Goal: Task Accomplishment & Management: Complete application form

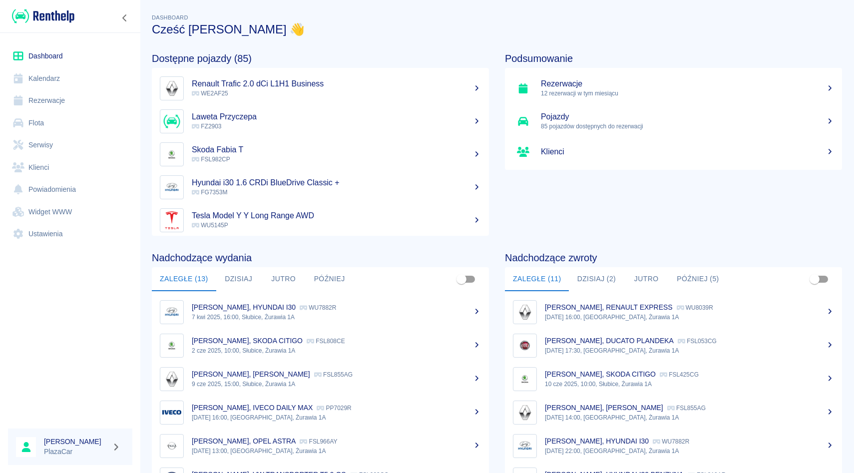
click at [55, 100] on link "Rezerwacje" at bounding box center [70, 100] width 124 height 22
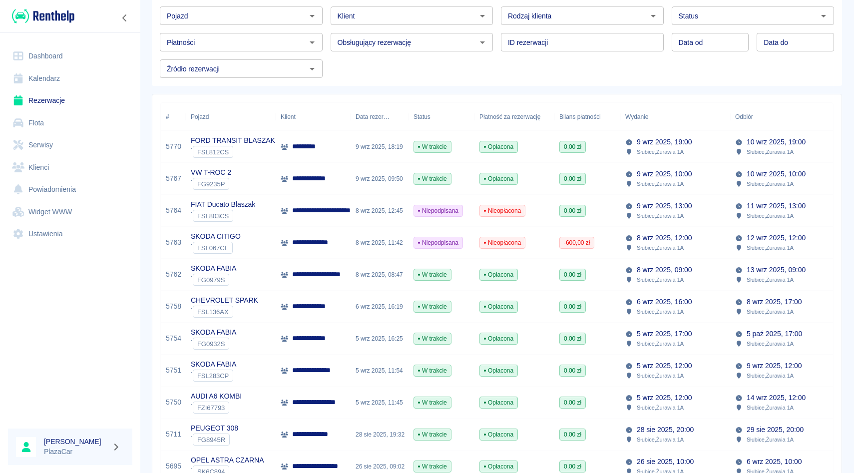
scroll to position [53, 0]
click at [57, 102] on link "Rezerwacje" at bounding box center [70, 100] width 124 height 22
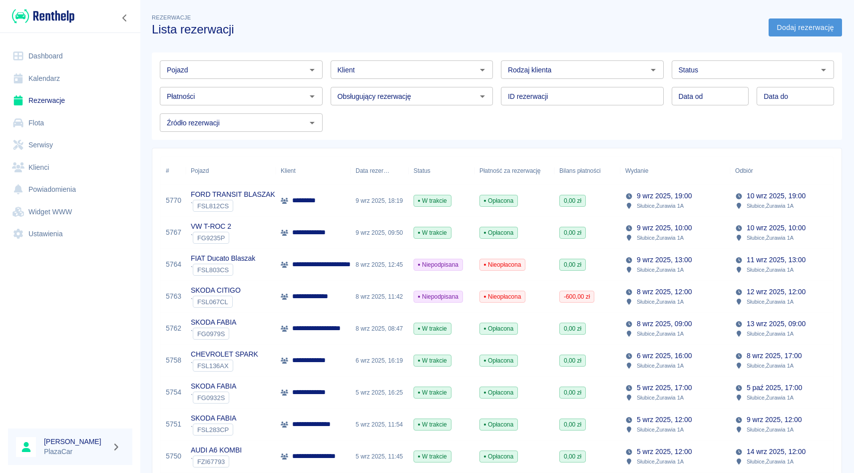
click at [786, 27] on link "Dodaj rezerwację" at bounding box center [805, 27] width 73 height 18
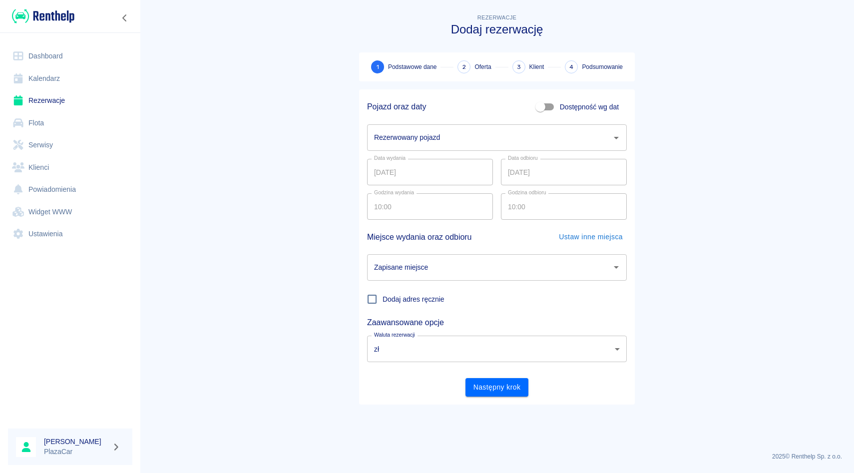
click at [488, 140] on input "Rezerwowany pojazd" at bounding box center [490, 137] width 236 height 17
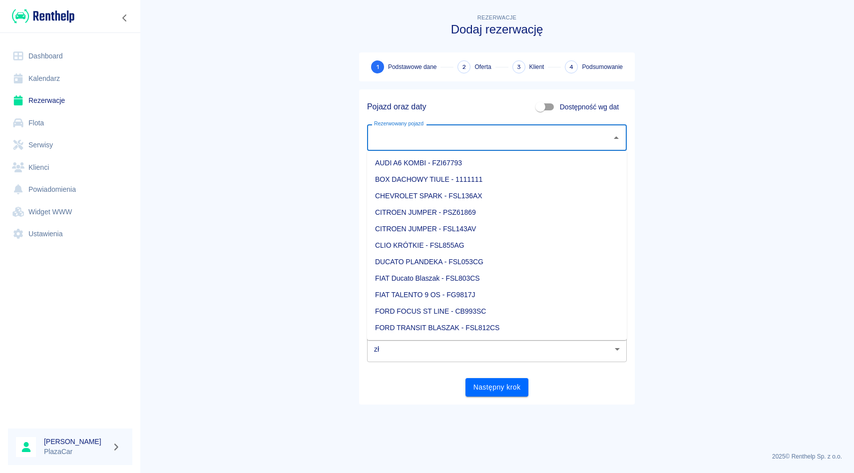
type input "m"
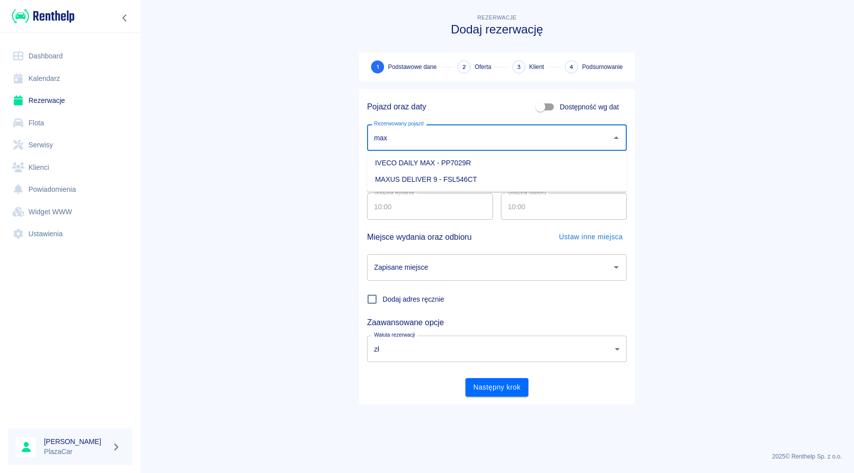
click at [545, 182] on li "MAXUS DELIVER 9 - FSL546CT" at bounding box center [497, 179] width 260 height 16
type input "MAXUS DELIVER 9 - FSL546CT"
click at [447, 269] on input "Zapisane miejsce" at bounding box center [490, 267] width 236 height 17
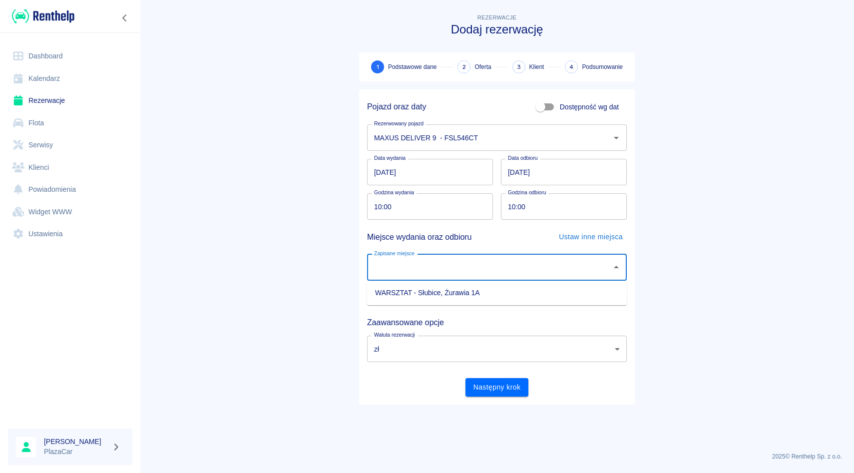
click at [449, 298] on li "WARSZTAT - Słubice, Żurawia 1A" at bounding box center [497, 293] width 260 height 16
type input "WARSZTAT - Słubice, Żurawia 1A"
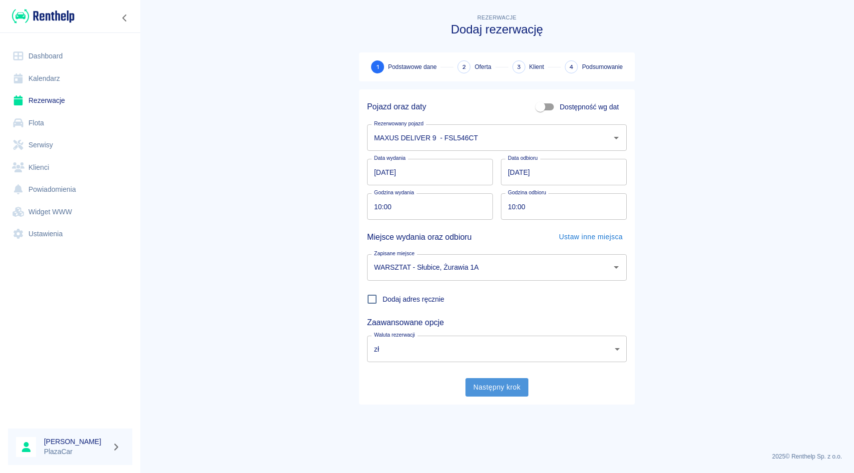
click at [494, 389] on button "Następny krok" at bounding box center [497, 387] width 63 height 18
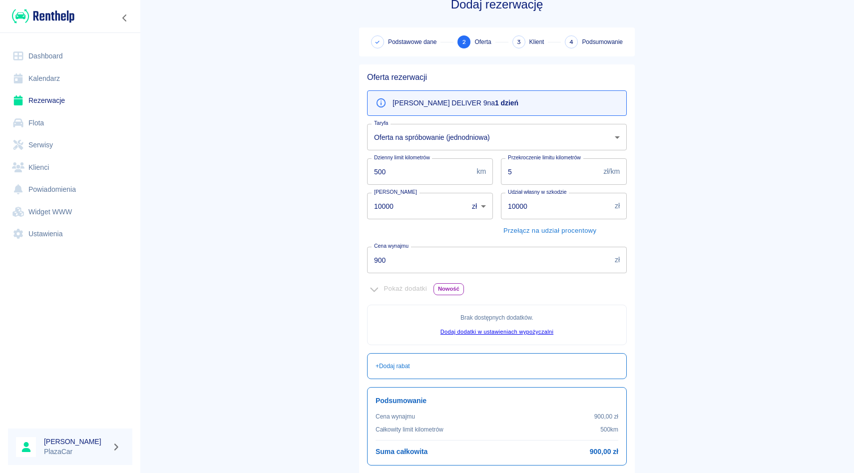
scroll to position [3, 0]
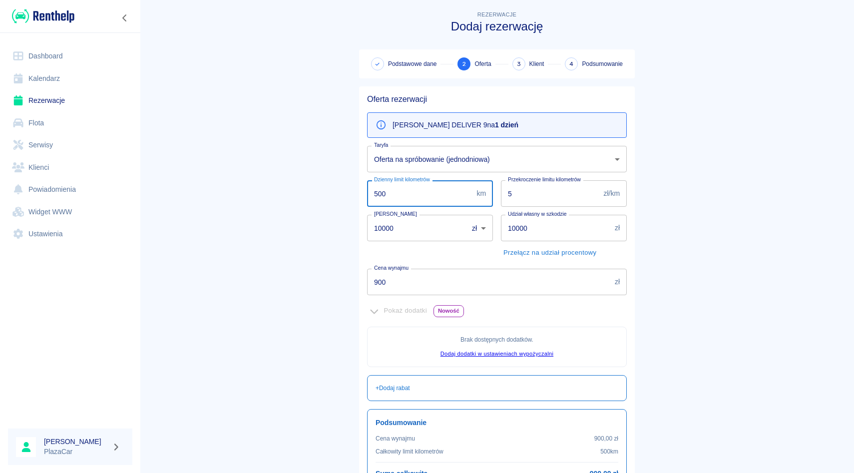
click at [381, 194] on input "500" at bounding box center [419, 193] width 105 height 26
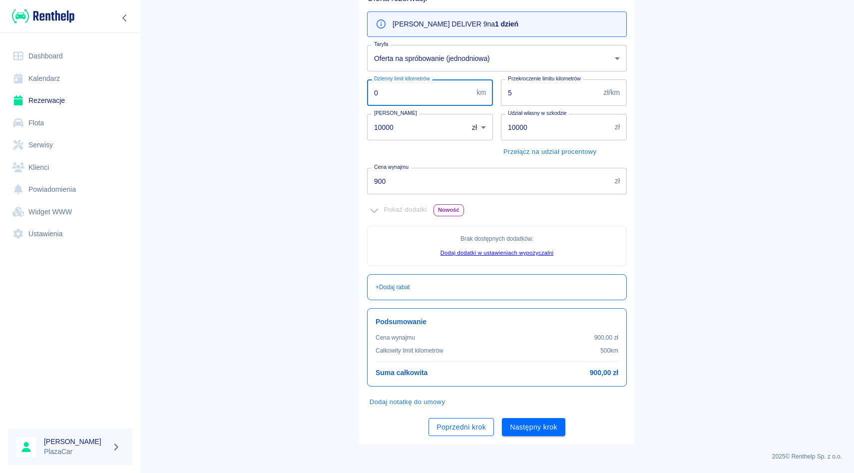
type input "0"
click at [451, 428] on button "Poprzedni krok" at bounding box center [461, 427] width 65 height 18
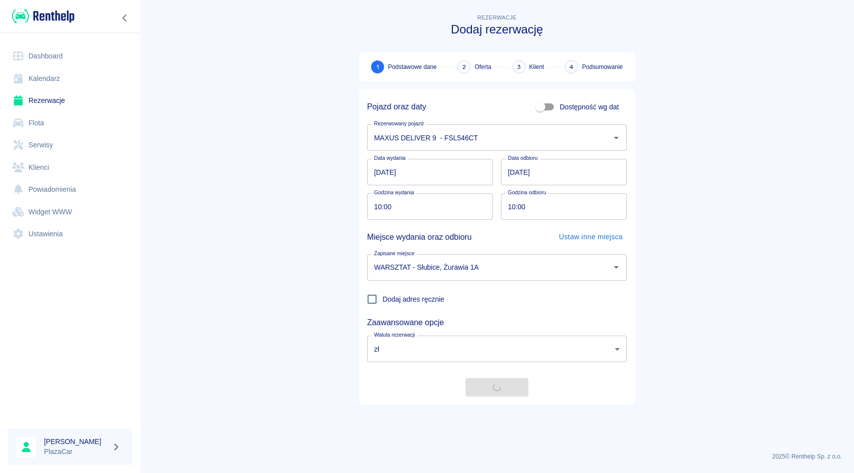
scroll to position [0, 0]
click at [492, 393] on button "Następny krok" at bounding box center [497, 387] width 63 height 18
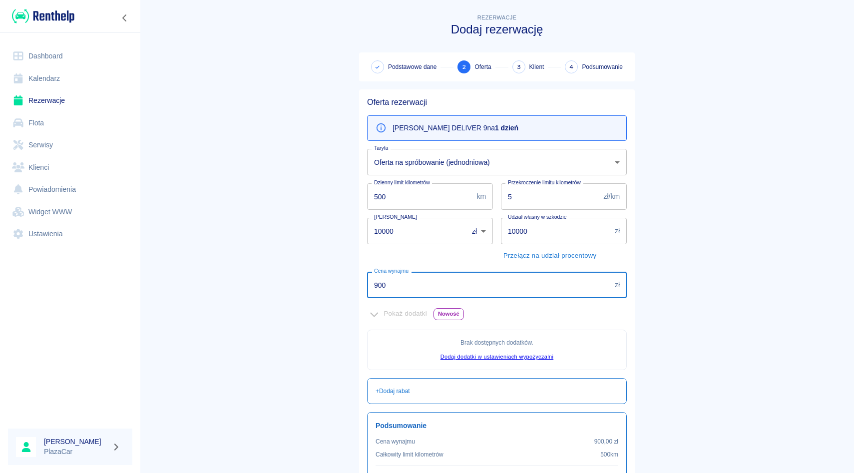
click at [409, 291] on input "900" at bounding box center [489, 285] width 244 height 26
type input "9"
type input "150"
click at [401, 231] on input "10000" at bounding box center [414, 231] width 94 height 26
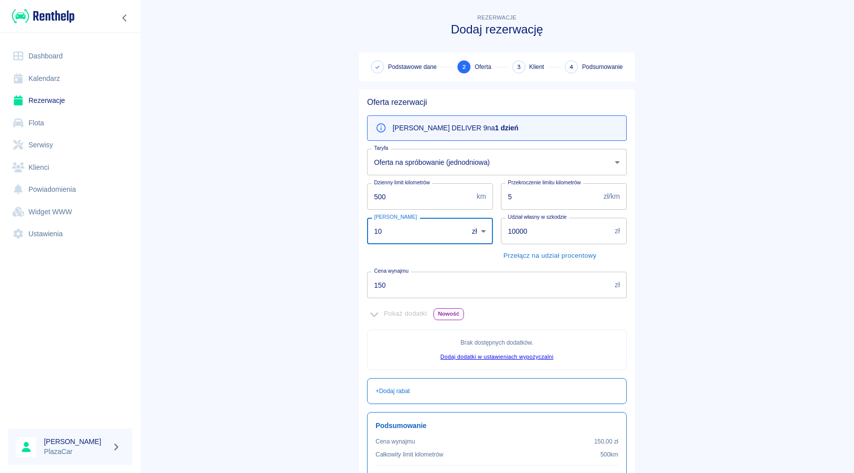
type input "1"
type input "0"
click at [300, 232] on main "Rezerwacje Dodaj rezerwację Podstawowe dane 2 Oferta 3 Klient 4 Podsumowanie Of…" at bounding box center [497, 280] width 714 height 536
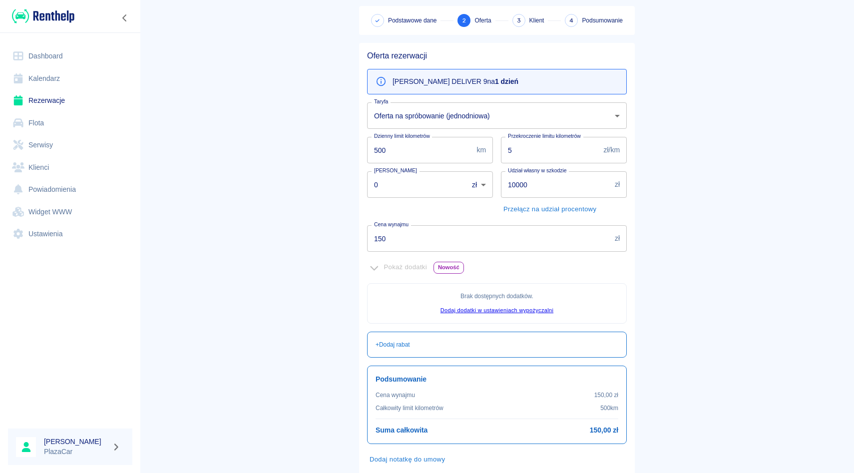
scroll to position [56, 0]
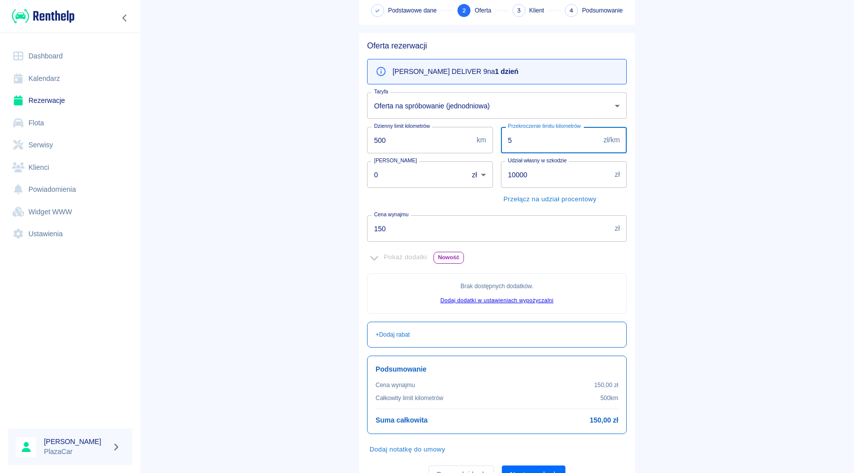
click at [522, 149] on input "5" at bounding box center [550, 140] width 99 height 26
type input "0"
type input "0.5"
click at [707, 256] on main "Rezerwacje Dodaj rezerwację Podstawowe dane 2 Oferta 3 Klient 4 Podsumowanie Of…" at bounding box center [497, 224] width 714 height 536
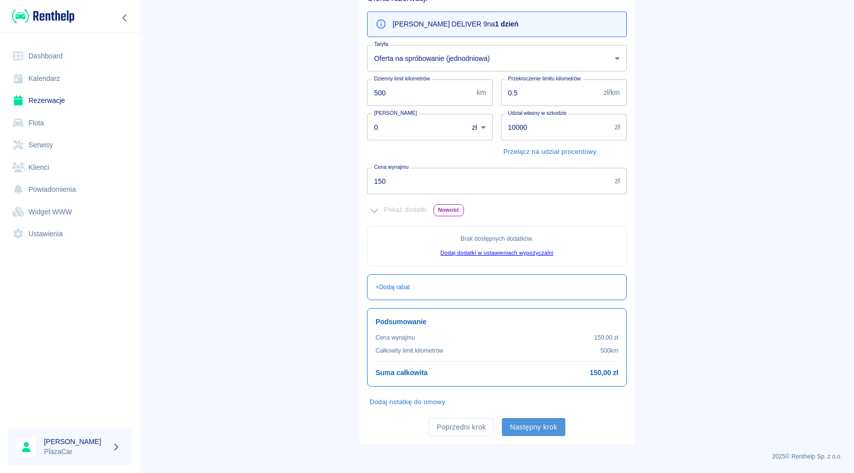
click at [542, 427] on button "Następny krok" at bounding box center [533, 427] width 63 height 18
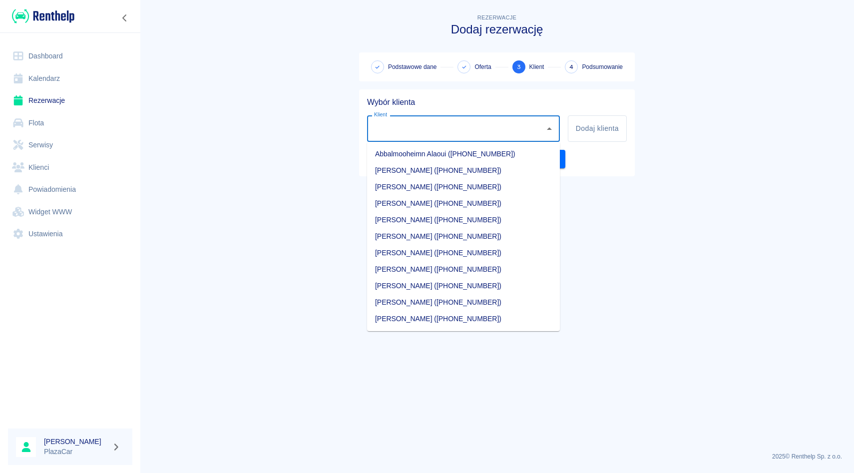
click at [395, 131] on input "Klient" at bounding box center [456, 128] width 169 height 17
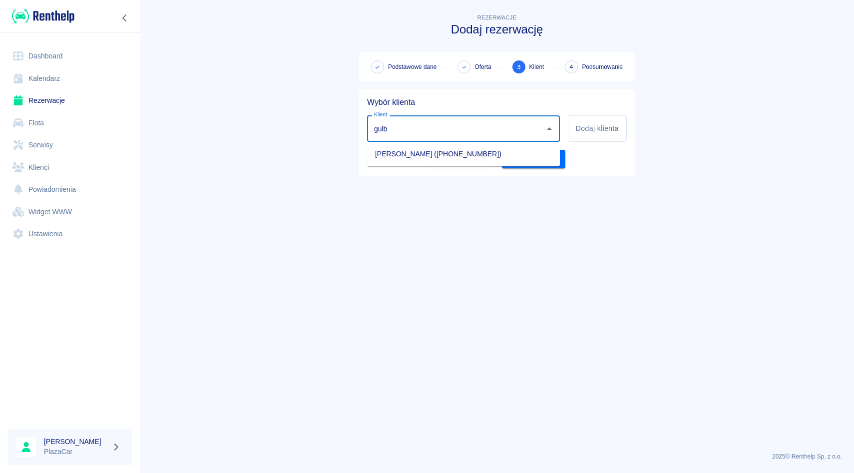
click at [406, 156] on li "[PERSON_NAME] ([PHONE_NUMBER])" at bounding box center [463, 154] width 193 height 16
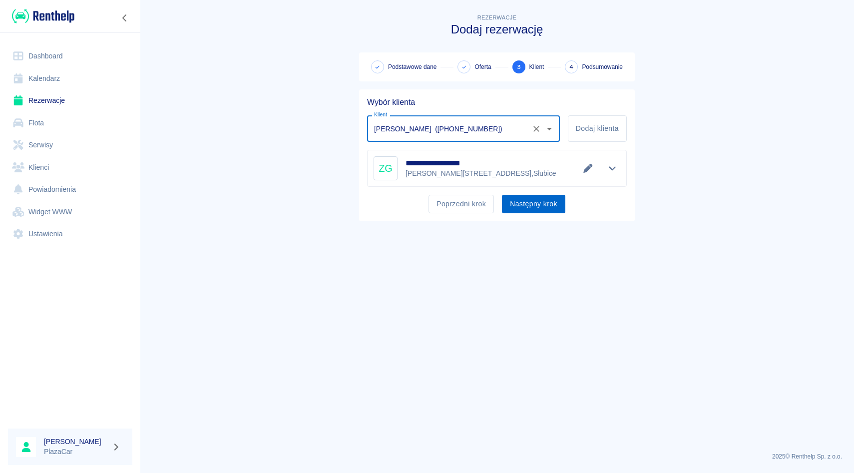
type input "[PERSON_NAME] ([PHONE_NUMBER])"
click at [529, 210] on button "Następny krok" at bounding box center [533, 204] width 63 height 18
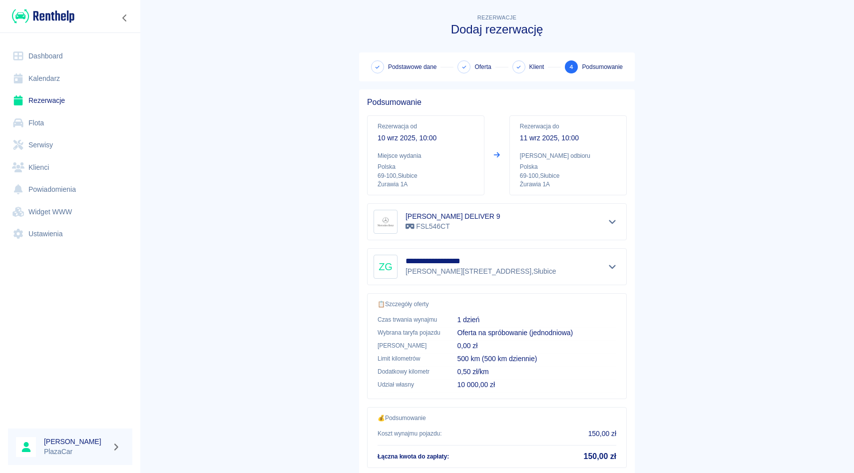
scroll to position [66, 0]
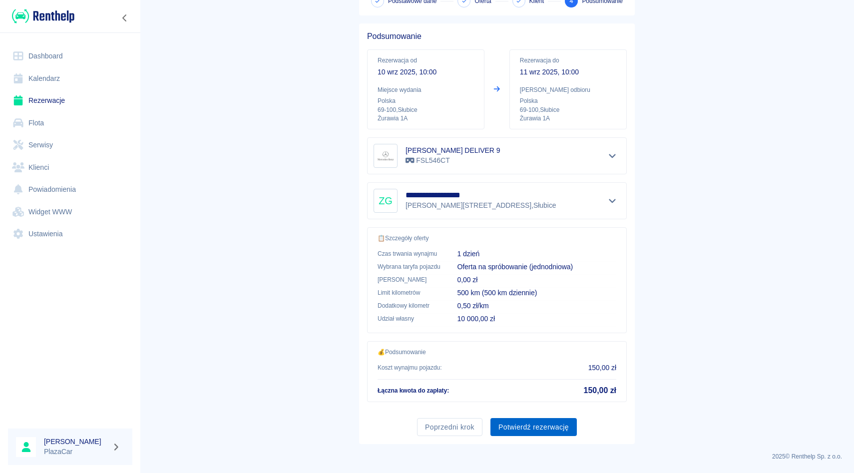
click at [536, 428] on button "Potwierdź rezerwację" at bounding box center [534, 427] width 86 height 18
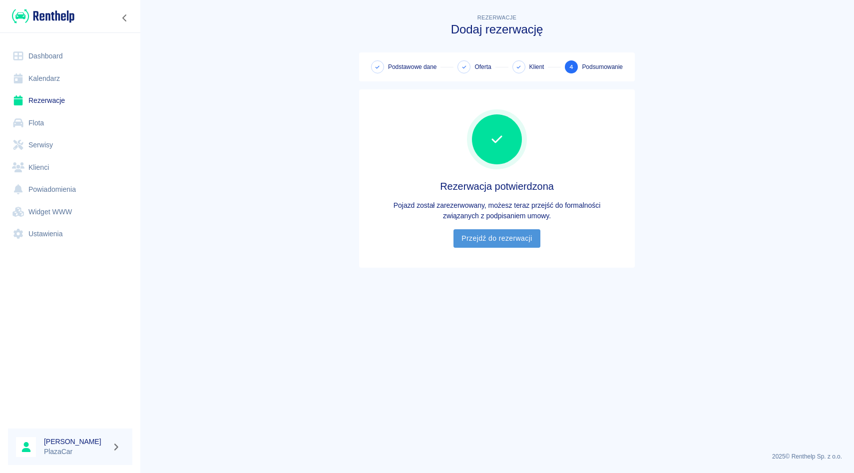
click at [492, 238] on link "Przejdź do rezerwacji" at bounding box center [497, 238] width 86 height 18
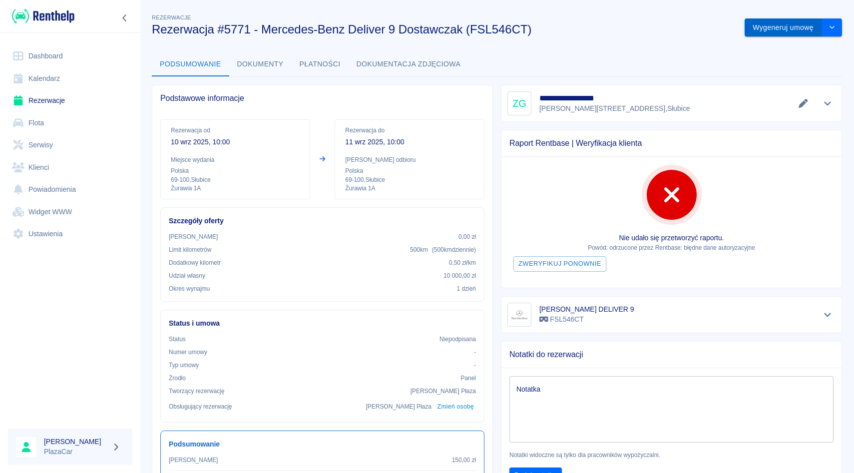
click at [778, 26] on button "Wygeneruj umowę" at bounding box center [783, 27] width 77 height 18
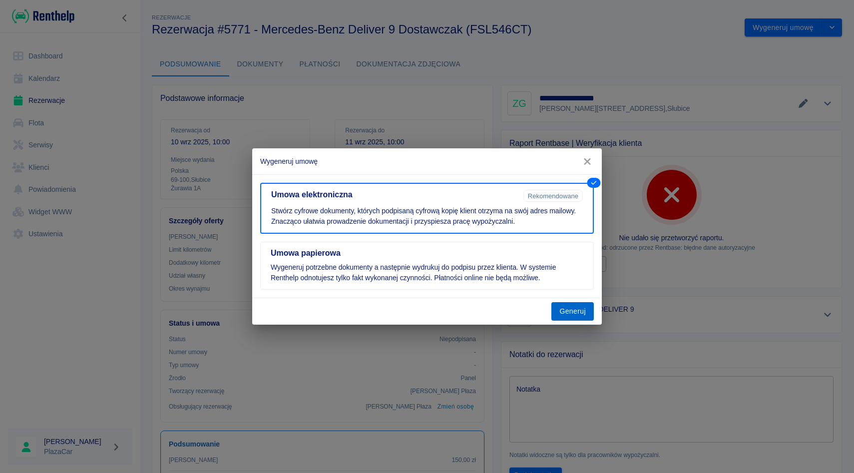
click at [576, 314] on button "Generuj" at bounding box center [573, 311] width 42 height 18
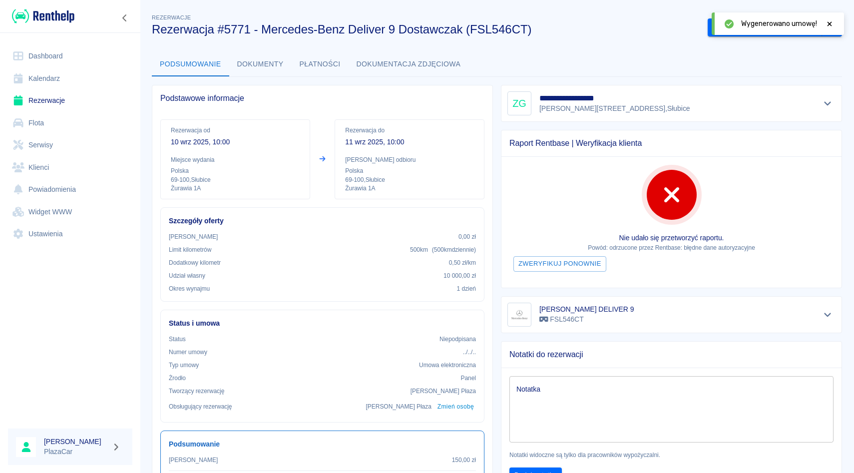
click at [826, 21] on icon at bounding box center [829, 23] width 9 height 7
click at [785, 25] on button "Podpisz umowę elektroniczną" at bounding box center [765, 27] width 114 height 18
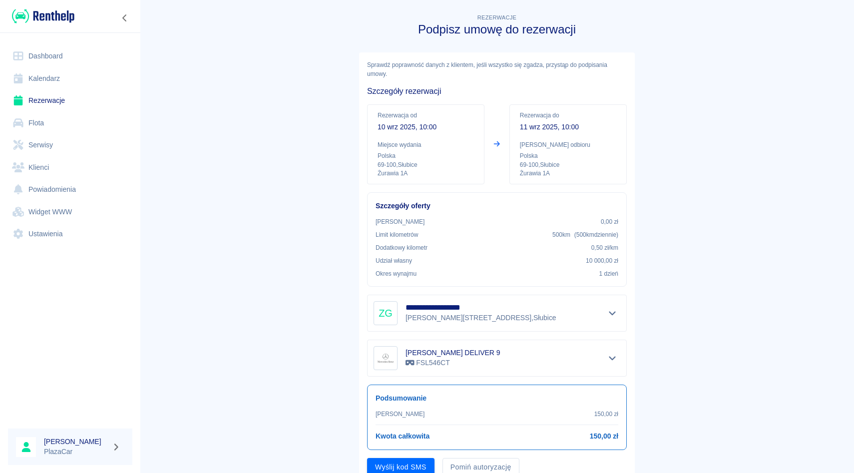
scroll to position [40, 0]
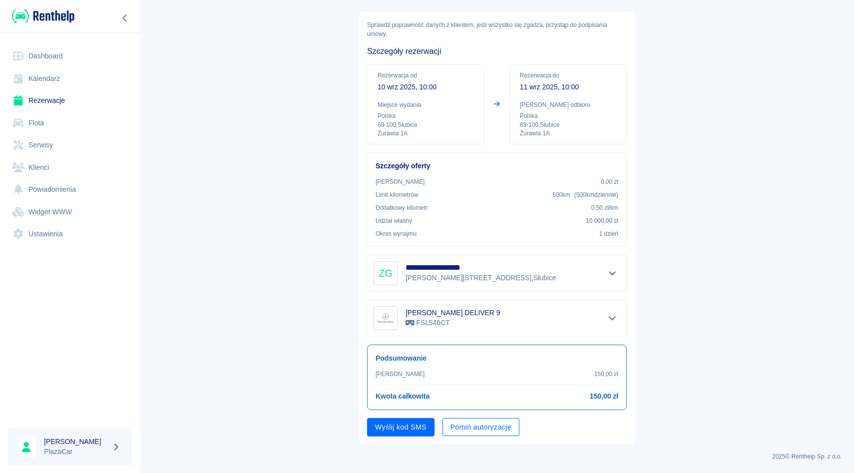
click at [504, 431] on button "Pomiń autoryzację" at bounding box center [481, 427] width 77 height 18
click at [421, 432] on button "Podpisz umowę" at bounding box center [401, 427] width 68 height 18
